Goal: Information Seeking & Learning: Understand process/instructions

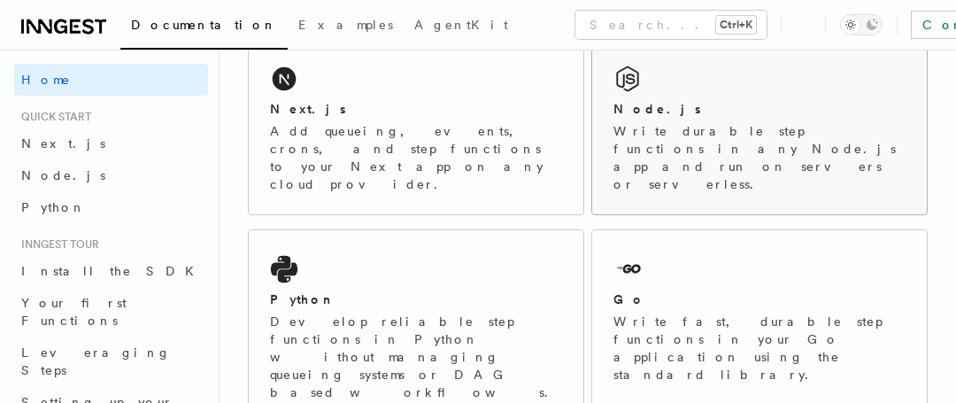
click at [684, 113] on div "Node.js" at bounding box center [760, 109] width 292 height 19
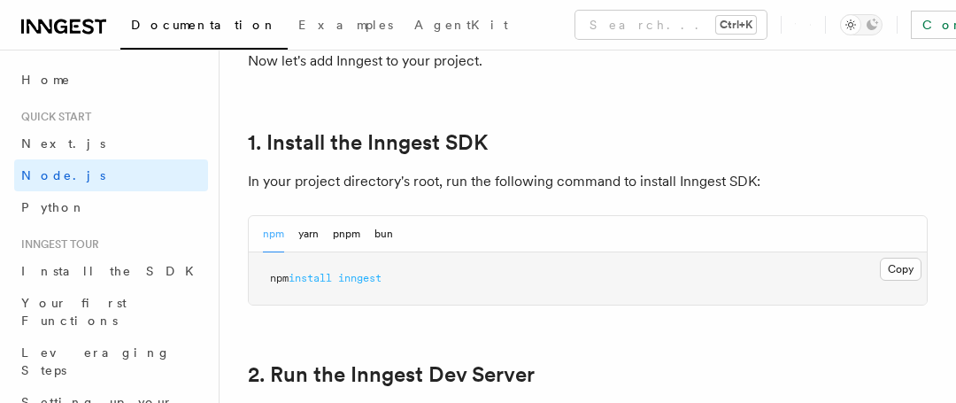
scroll to position [1151, 0]
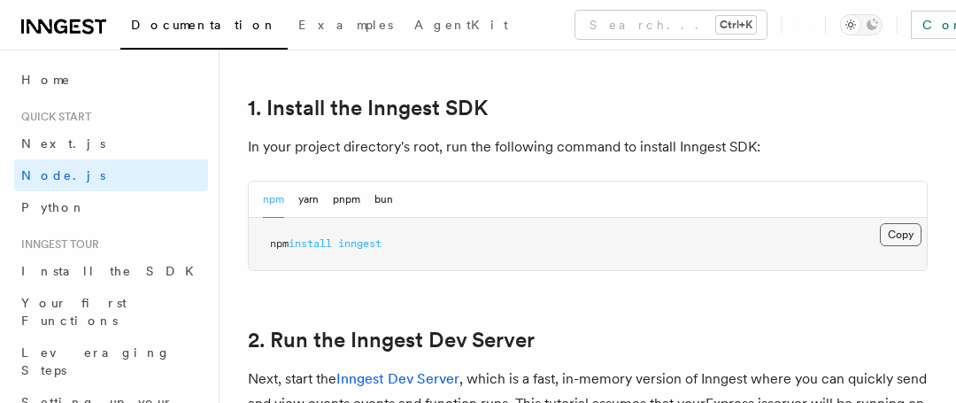
click at [907, 229] on button "Copy Copied" at bounding box center [901, 234] width 42 height 23
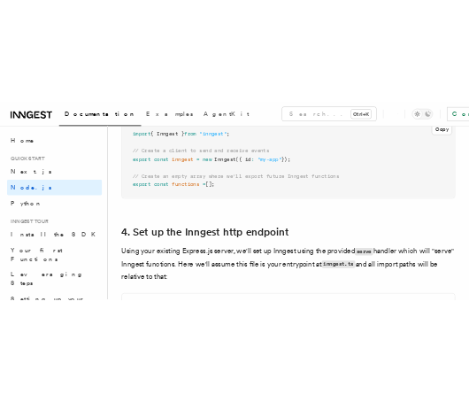
scroll to position [2479, 0]
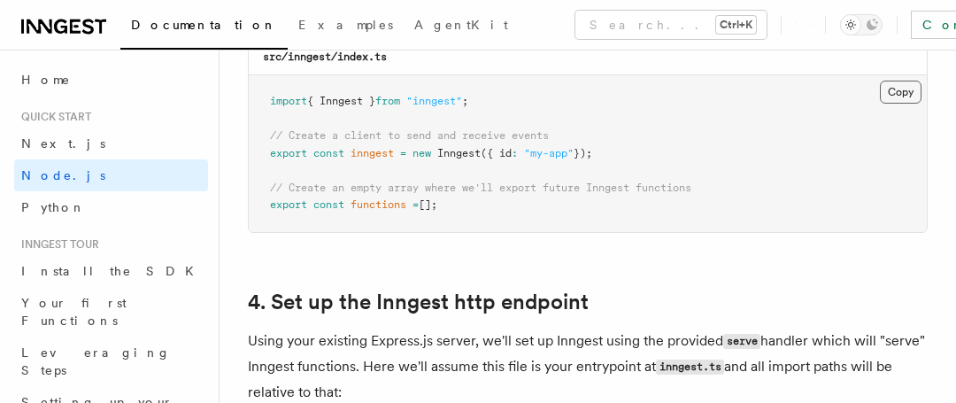
click at [903, 97] on button "Copy Copied" at bounding box center [901, 92] width 42 height 23
drag, startPoint x: 289, startPoint y: 58, endPoint x: 333, endPoint y: 61, distance: 44.4
click at [333, 61] on code "src/inngest/index.ts" at bounding box center [325, 56] width 124 height 12
copy code "inngest"
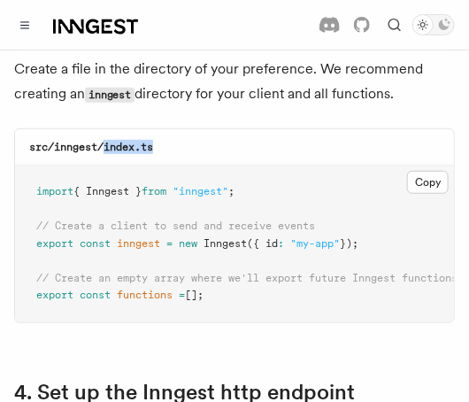
drag, startPoint x: 106, startPoint y: 99, endPoint x: 159, endPoint y: 100, distance: 53.1
click at [159, 129] on div "src/inngest/index.ts" at bounding box center [234, 147] width 439 height 36
copy code "index.ts"
click at [437, 171] on button "Copy Copied" at bounding box center [428, 182] width 42 height 23
click at [392, 166] on pre "import { Inngest } from "inngest" ; // Create a client to send and receive even…" at bounding box center [234, 244] width 439 height 157
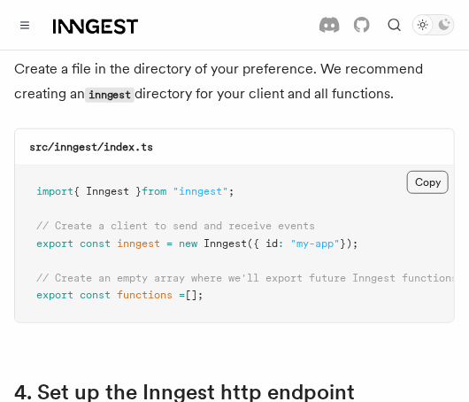
click at [425, 171] on button "Copy Copied" at bounding box center [428, 182] width 42 height 23
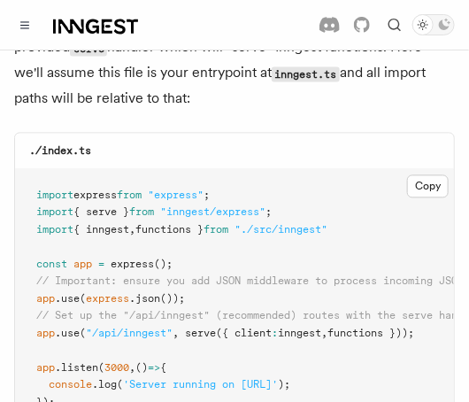
scroll to position [2922, 0]
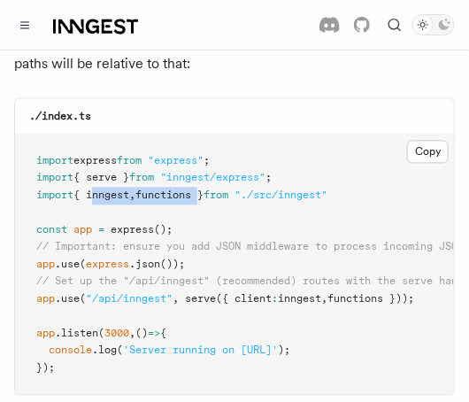
drag, startPoint x: 92, startPoint y: 163, endPoint x: 207, endPoint y: 158, distance: 115.2
click at [207, 189] on span "import { inngest , functions } from "./src/inngest"" at bounding box center [181, 195] width 291 height 12
copy span "inngest , functions"
click at [198, 173] on pre "import express from "express" ; import { serve } from "inngest/express" ; impor…" at bounding box center [234, 265] width 439 height 260
